Goal: Navigation & Orientation: Find specific page/section

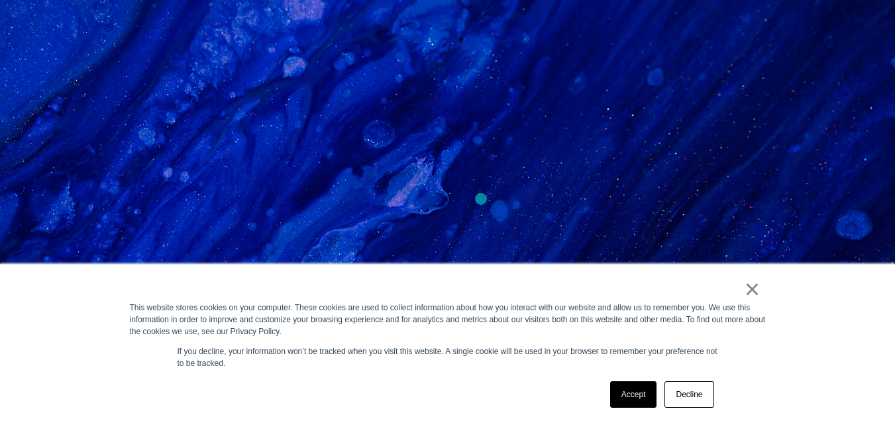
scroll to position [397, 0]
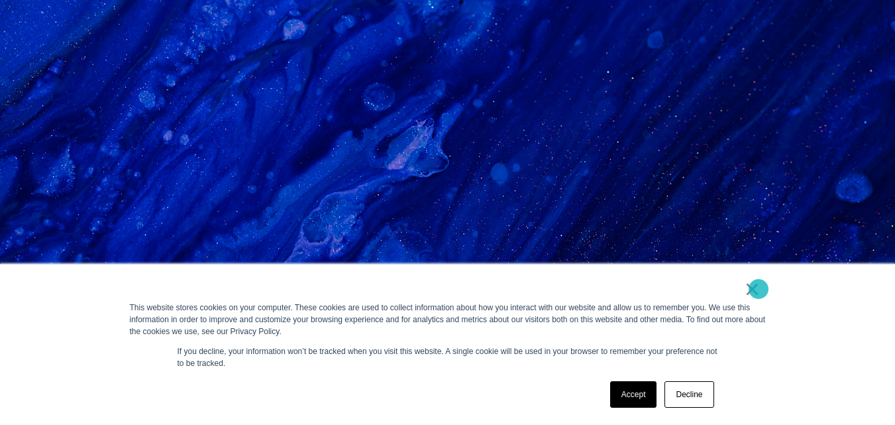
click at [758, 289] on link "×" at bounding box center [752, 289] width 16 height 12
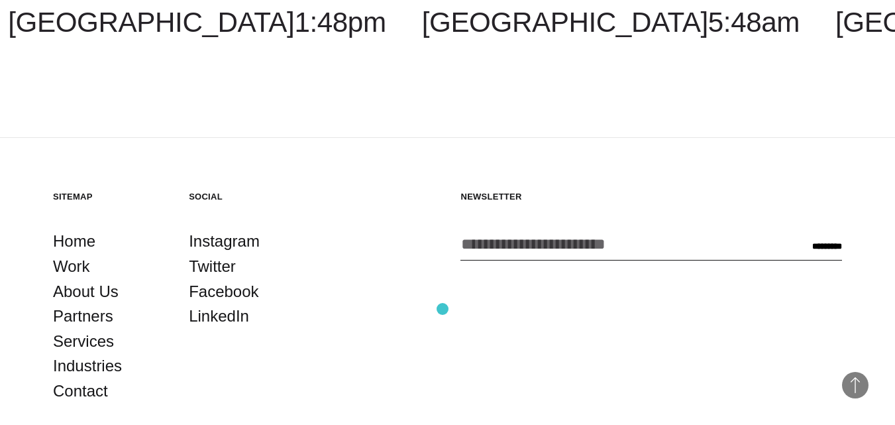
scroll to position [4404, 0]
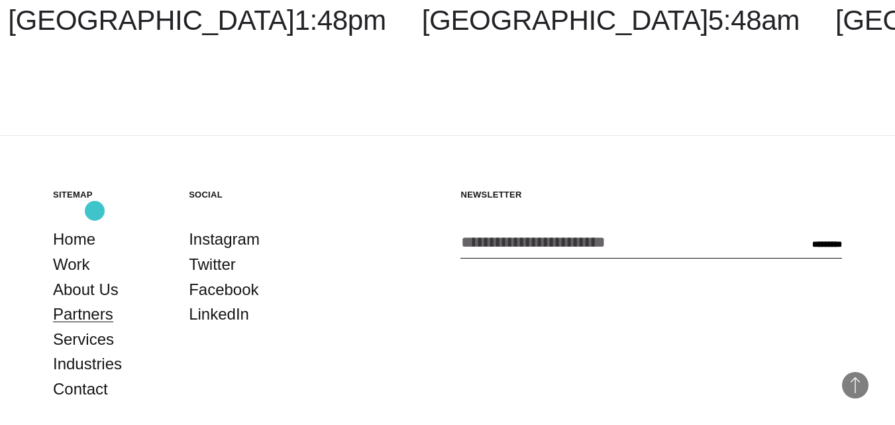
click at [95, 301] on link "Partners" at bounding box center [83, 313] width 60 height 25
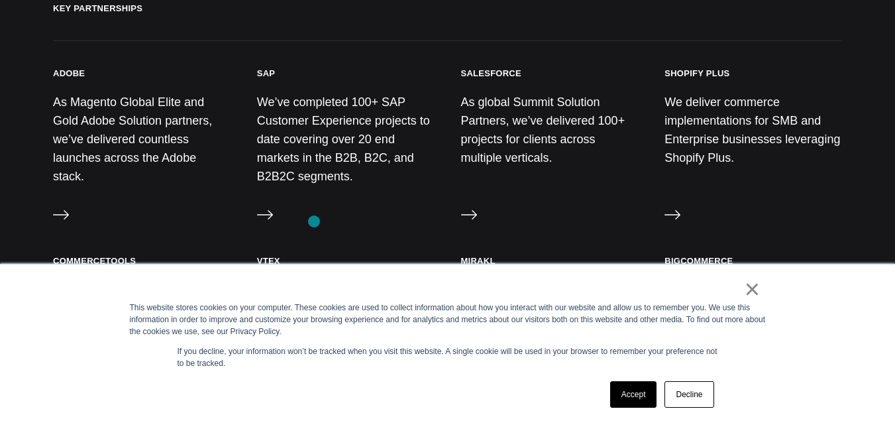
scroll to position [662, 0]
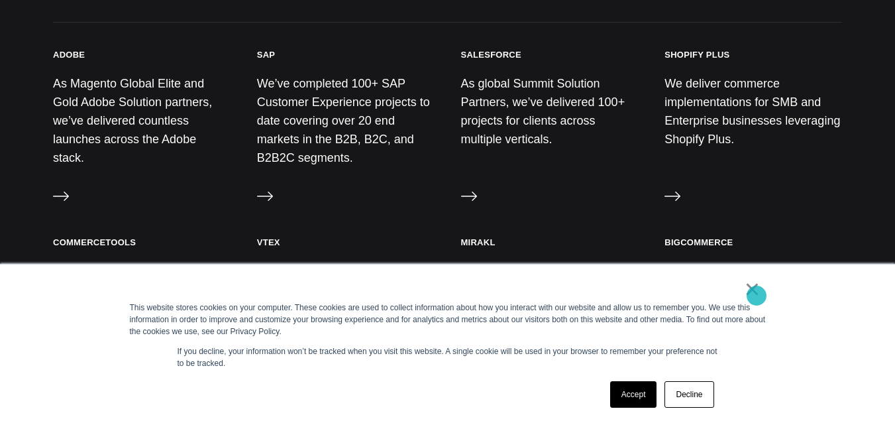
click at [756, 295] on link "×" at bounding box center [752, 289] width 16 height 12
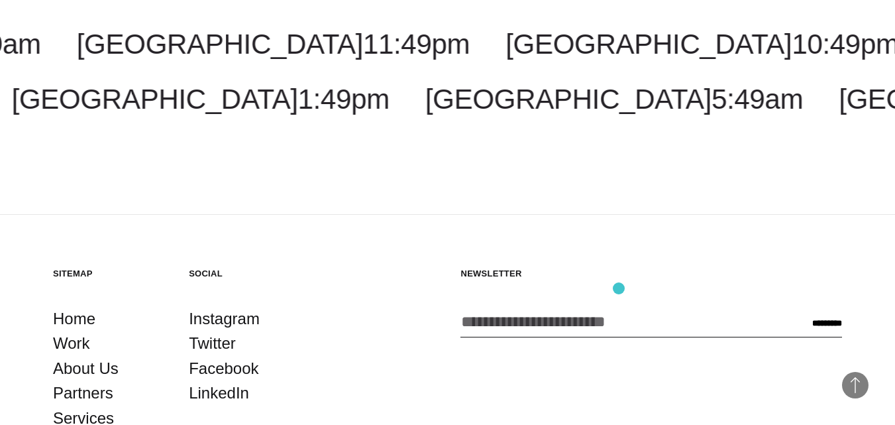
scroll to position [2705, 0]
